Goal: Task Accomplishment & Management: Use online tool/utility

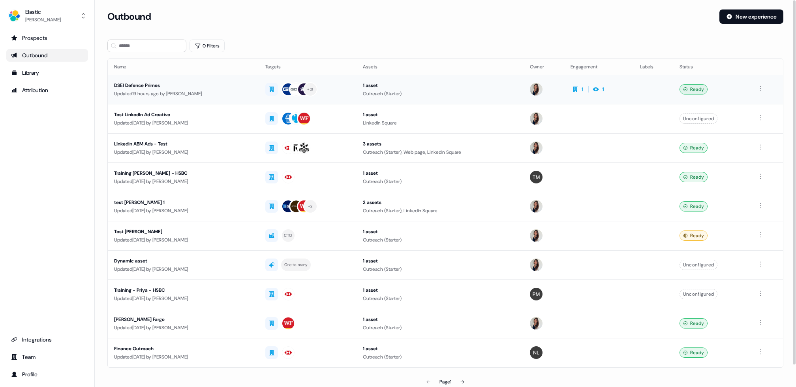
click at [122, 83] on div "DSEI Defence Primes" at bounding box center [183, 85] width 139 height 8
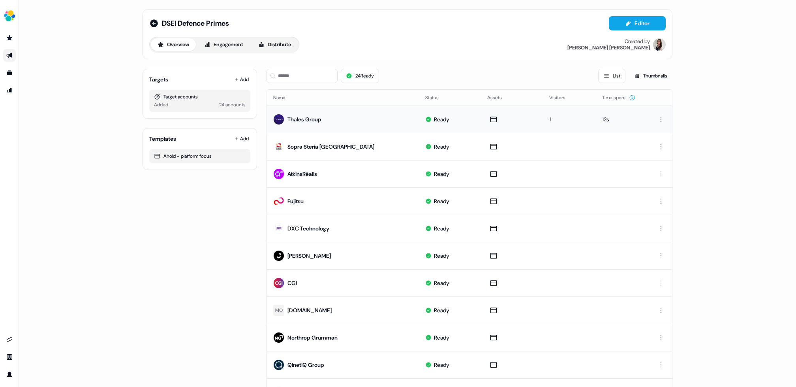
click at [311, 117] on div "Thales Group" at bounding box center [305, 119] width 34 height 8
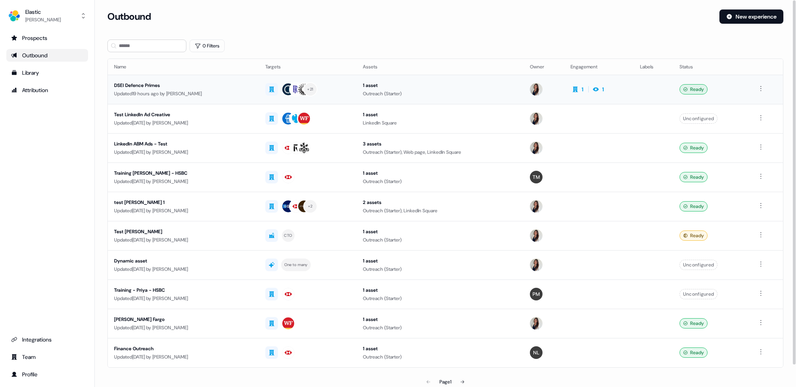
click at [172, 89] on div "DSEI Defence Primes Updated 19 hours ago by Kelly Manrique" at bounding box center [183, 89] width 139 height 16
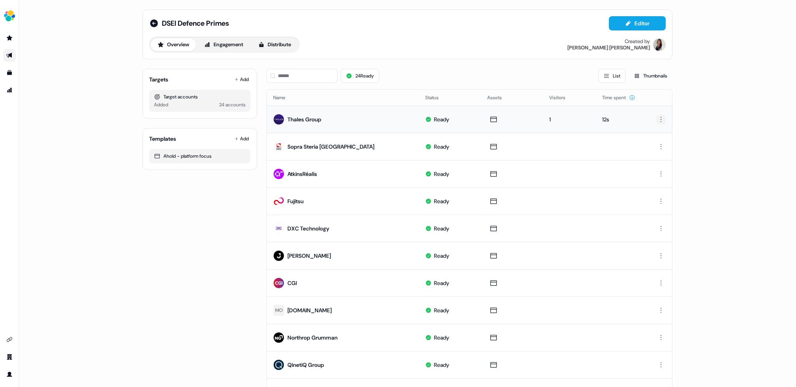
click at [664, 121] on html "For the best experience switch devices to a bigger screen. Go to Userled.io DSE…" at bounding box center [398, 193] width 796 height 387
click at [658, 82] on html "For the best experience switch devices to a bigger screen. Go to Userled.io DSE…" at bounding box center [398, 193] width 796 height 387
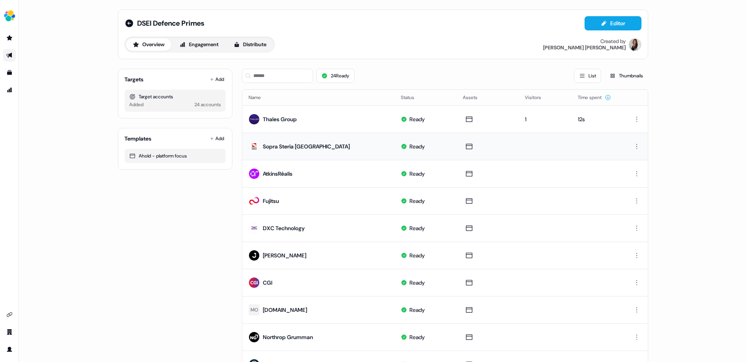
click at [287, 143] on div "Sopra Steria UK" at bounding box center [306, 147] width 87 height 8
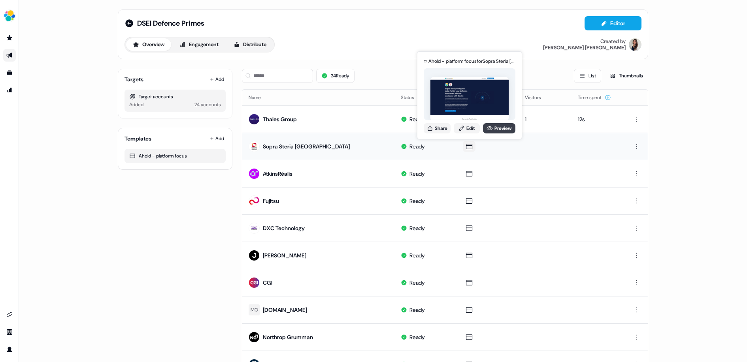
click at [493, 129] on link "Preview" at bounding box center [499, 128] width 32 height 10
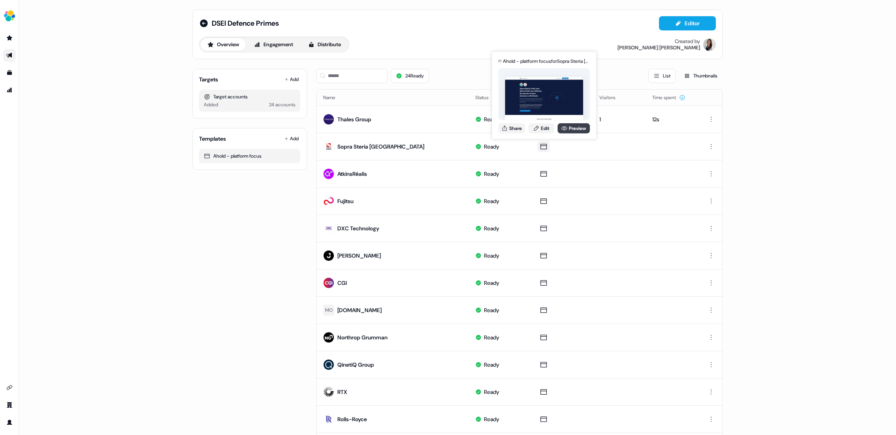
click at [571, 129] on link "Preview" at bounding box center [573, 128] width 32 height 10
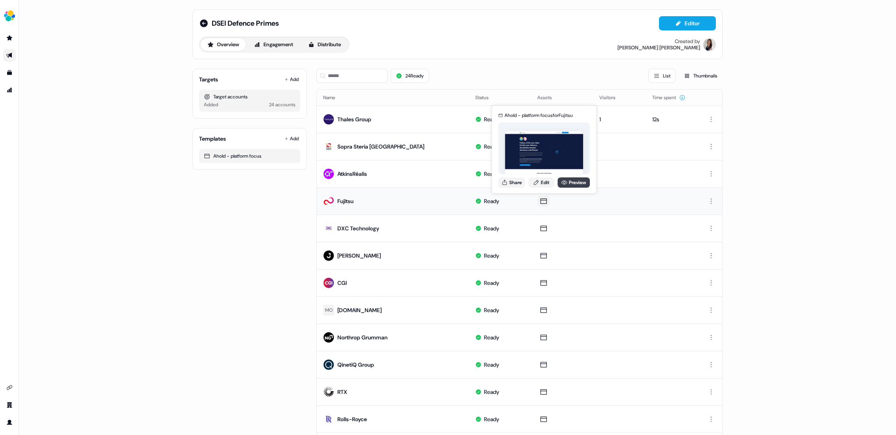
click at [575, 182] on link "Preview" at bounding box center [573, 182] width 32 height 10
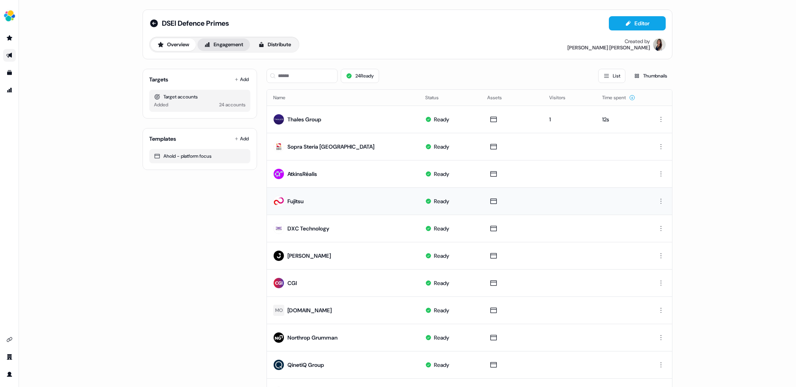
click at [239, 46] on button "Engagement" at bounding box center [224, 44] width 53 height 13
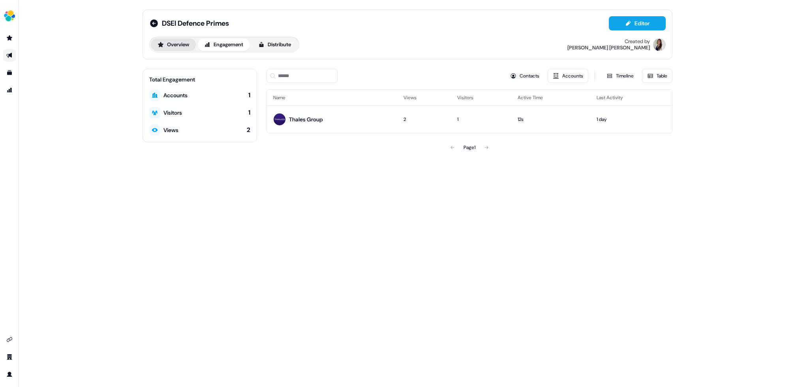
click at [183, 45] on button "Overview" at bounding box center [173, 44] width 45 height 13
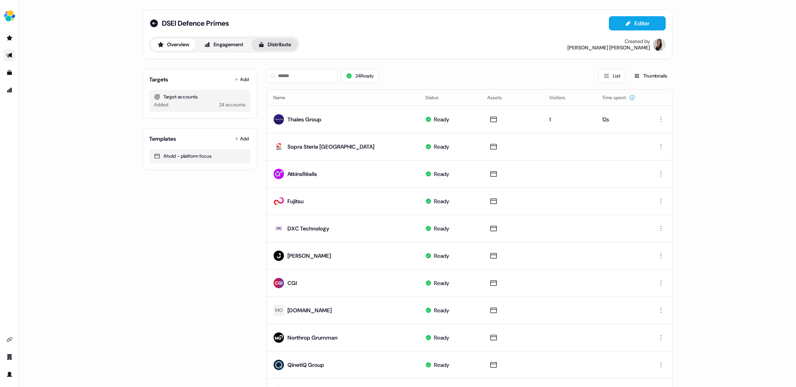
click at [275, 42] on button "Distribute" at bounding box center [275, 44] width 46 height 13
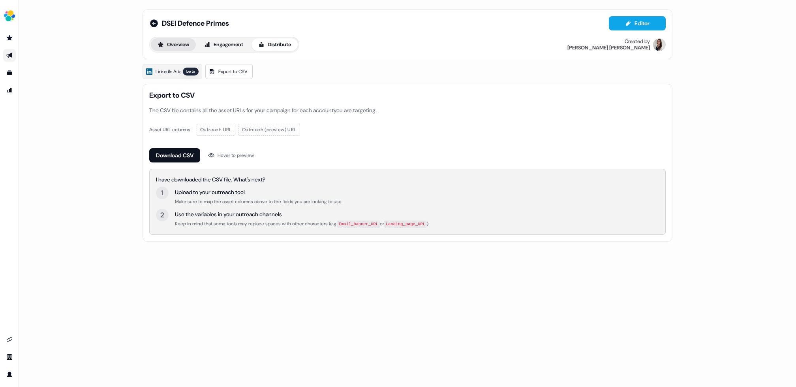
click at [166, 42] on button "Overview" at bounding box center [173, 44] width 45 height 13
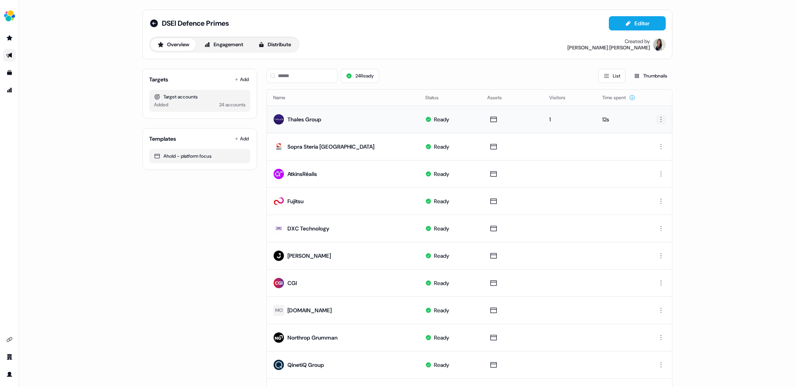
click at [664, 122] on html "For the best experience switch devices to a bigger screen. Go to Userled.io DSE…" at bounding box center [398, 193] width 796 height 387
click at [726, 103] on html "For the best experience switch devices to a bigger screen. Go to Userled.io DSE…" at bounding box center [398, 193] width 796 height 387
click at [11, 51] on link "Outbound Outbound" at bounding box center [9, 55] width 13 height 13
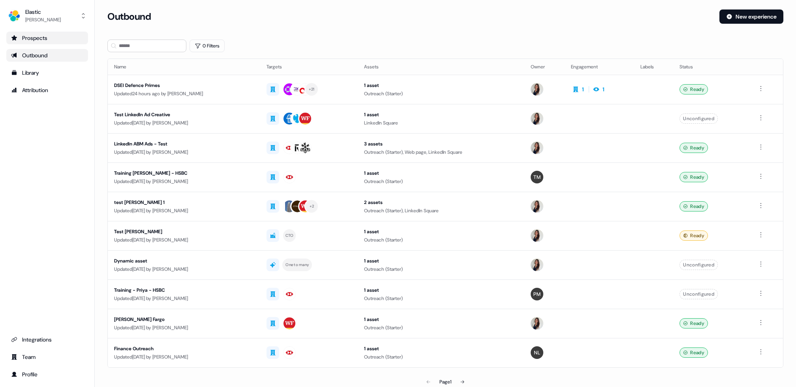
click at [31, 37] on div "Prospects" at bounding box center [47, 38] width 72 height 8
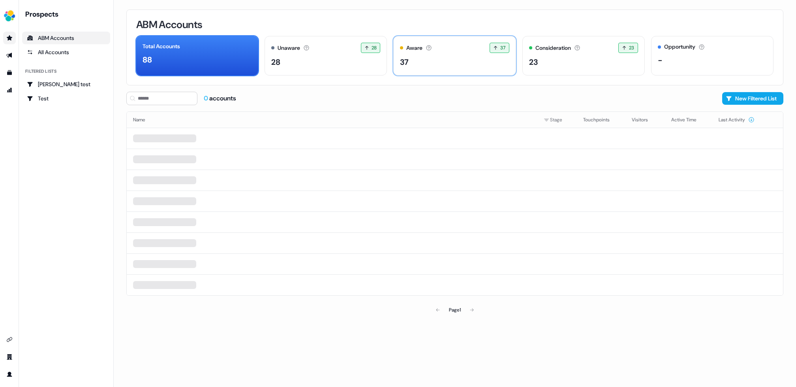
click at [444, 64] on div "37" at bounding box center [454, 62] width 109 height 12
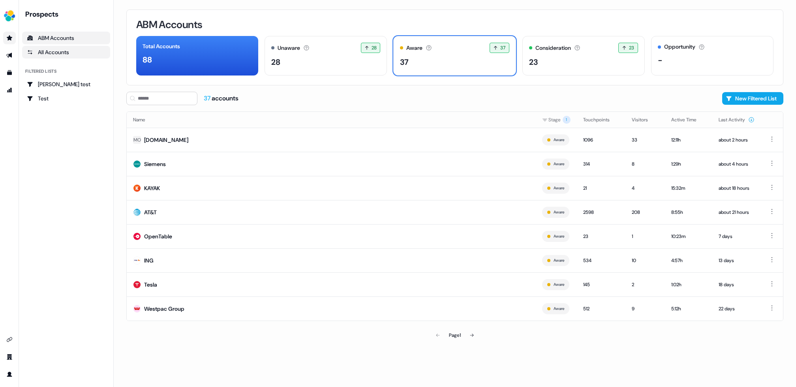
click at [52, 51] on div "All Accounts" at bounding box center [66, 52] width 79 height 8
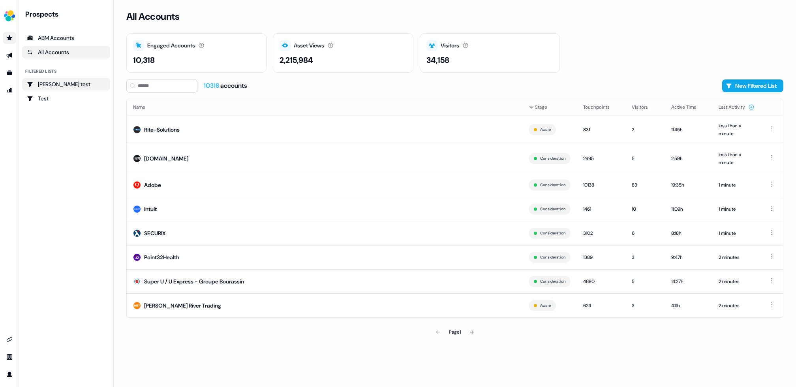
click at [43, 85] on div "Kelly test" at bounding box center [66, 84] width 79 height 8
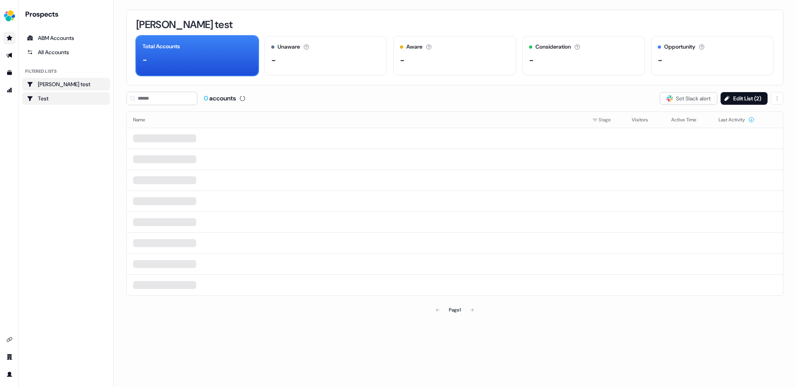
click at [45, 98] on div "Test" at bounding box center [66, 98] width 79 height 8
click at [9, 56] on icon "Go to outbound experience" at bounding box center [9, 55] width 6 height 5
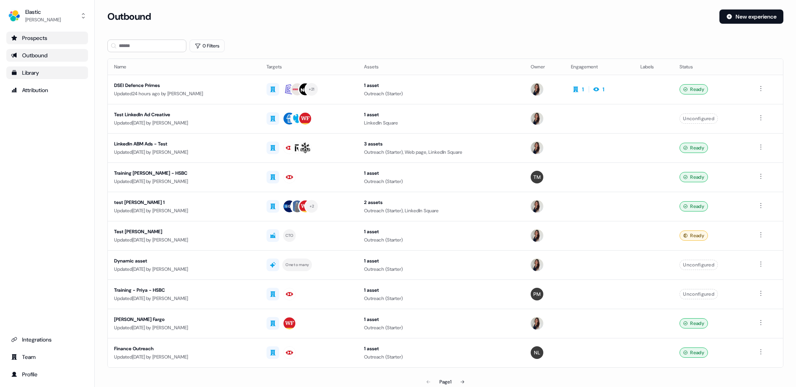
click at [30, 72] on div "Library" at bounding box center [47, 73] width 72 height 8
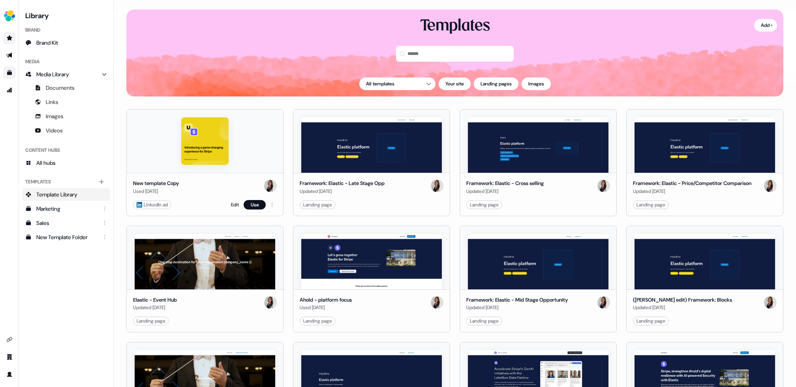
click at [212, 147] on img at bounding box center [204, 140] width 47 height 47
click at [234, 203] on link "Edit" at bounding box center [235, 205] width 8 height 8
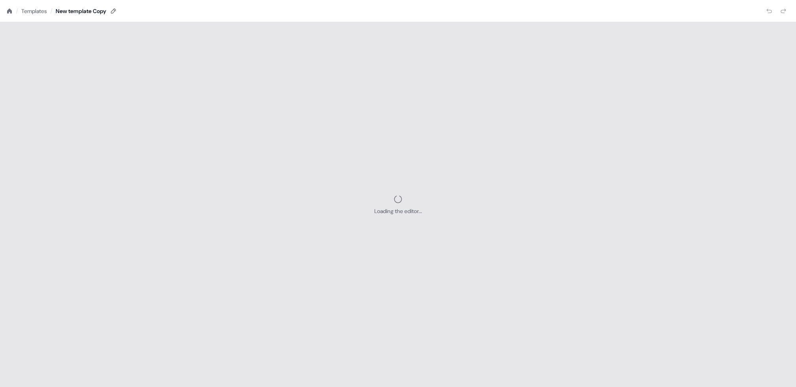
click at [9, 13] on icon at bounding box center [9, 11] width 6 height 6
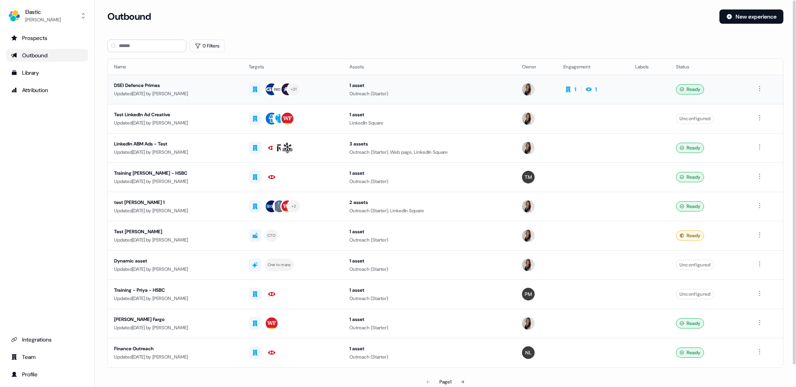
click at [151, 82] on div "DSEI Defence Primes" at bounding box center [175, 85] width 122 height 8
click at [143, 112] on div "Test LinkedIn Ad Creative" at bounding box center [175, 115] width 122 height 8
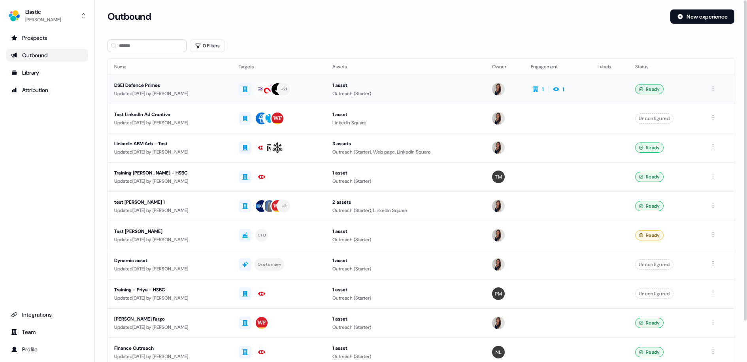
click at [141, 83] on div "DSEI Defence Primes" at bounding box center [170, 85] width 112 height 8
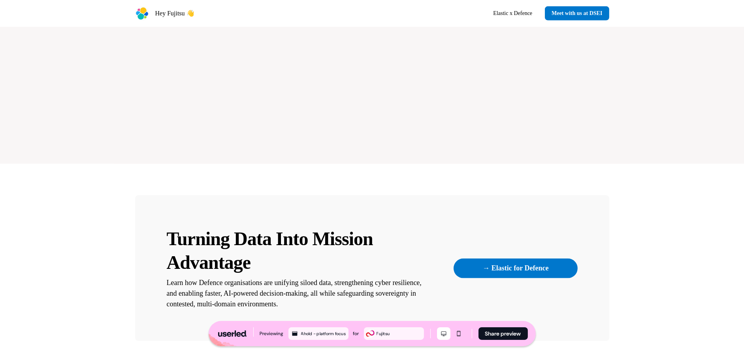
scroll to position [2198, 0]
